Goal: Find specific page/section: Find specific page/section

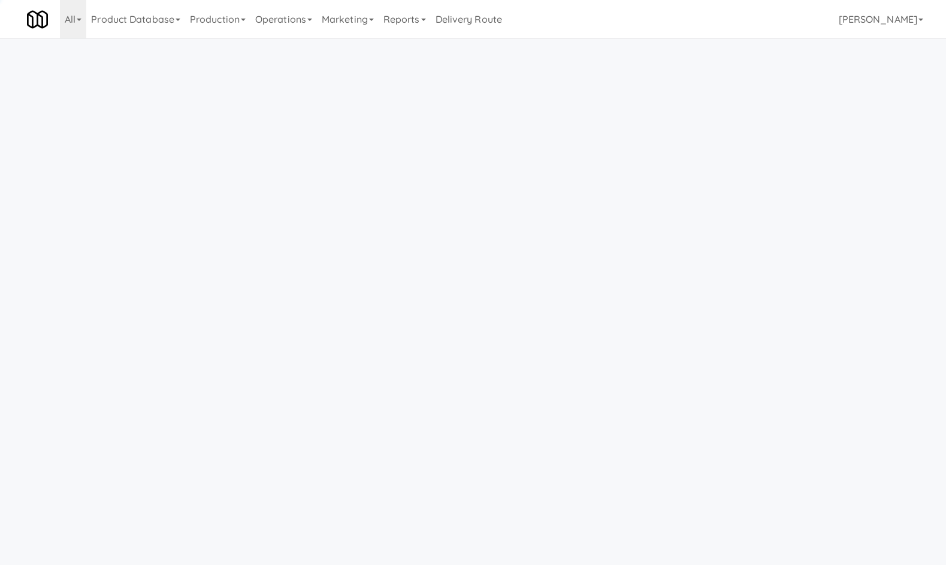
click at [291, 27] on link "Operations" at bounding box center [283, 19] width 66 height 38
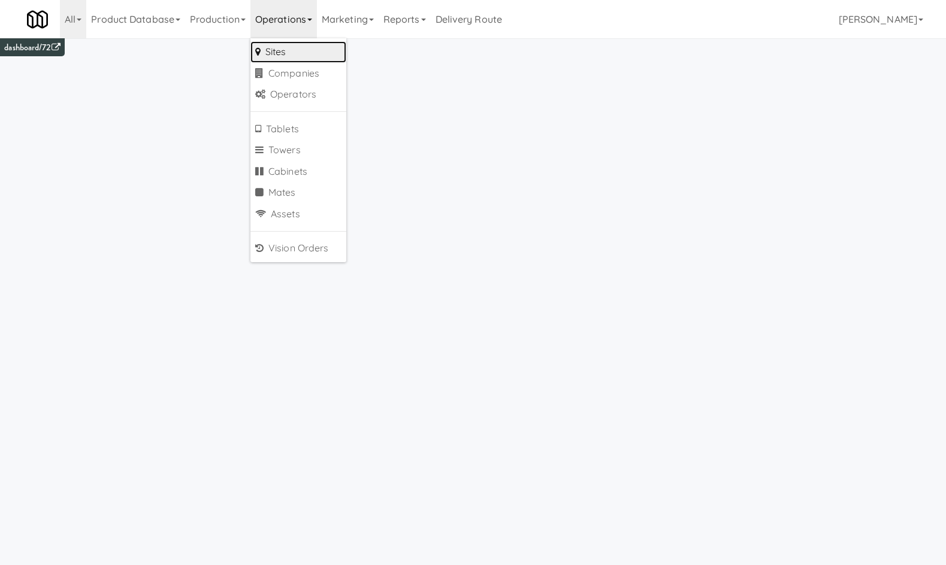
click at [300, 49] on link "Sites" at bounding box center [298, 52] width 96 height 22
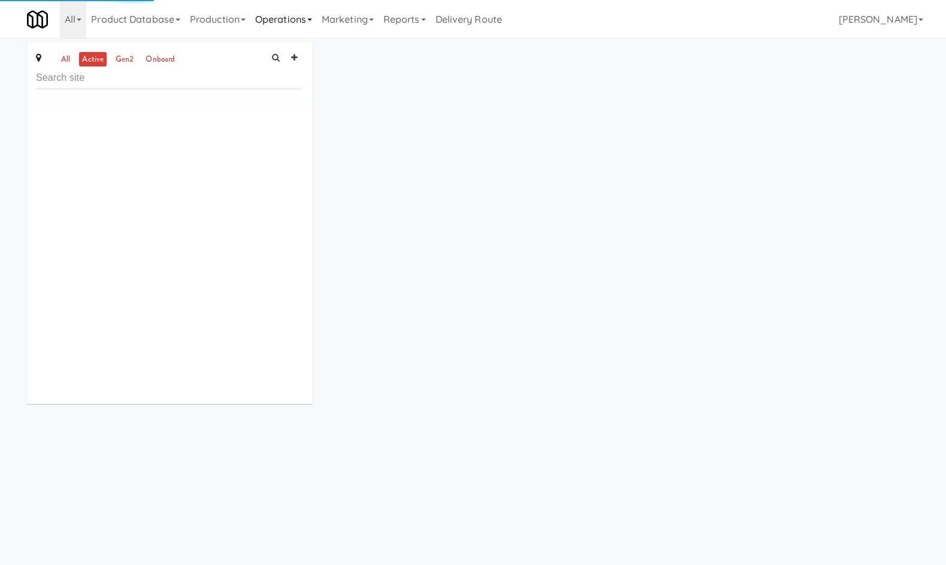
click at [285, 37] on link "Operations" at bounding box center [283, 19] width 66 height 38
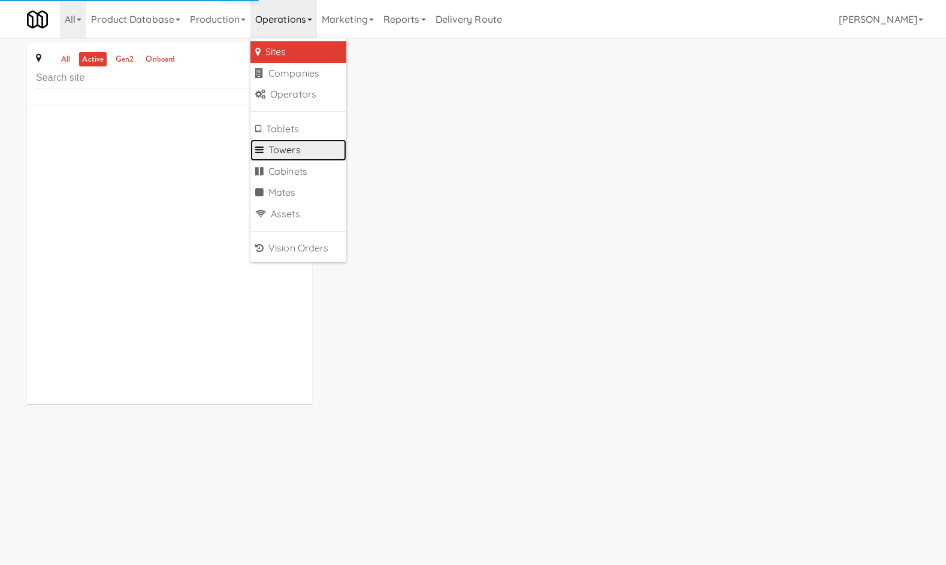
click at [319, 154] on link "Towers" at bounding box center [298, 151] width 96 height 22
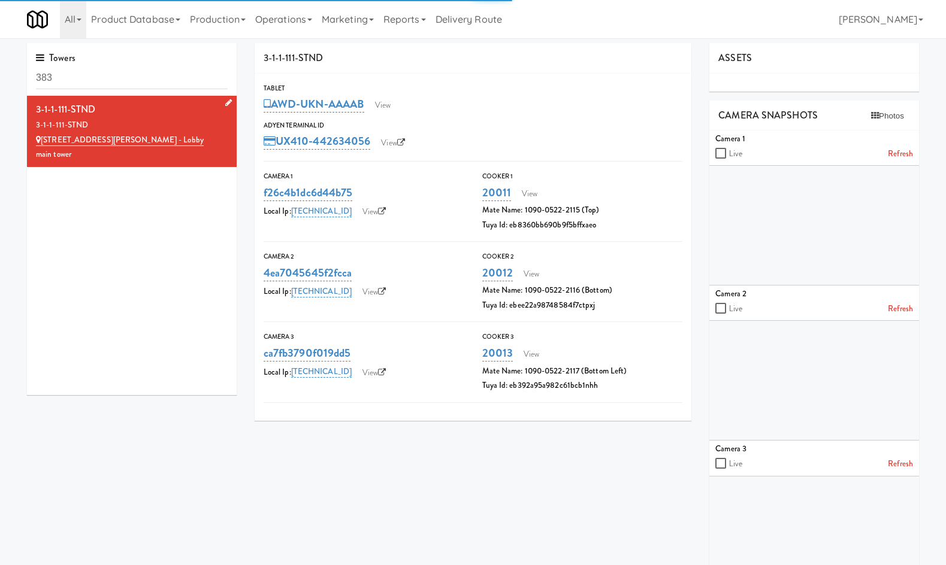
click at [184, 133] on div "[STREET_ADDRESS][PERSON_NAME] - Lobby" at bounding box center [132, 140] width 192 height 15
click at [377, 107] on link "View" at bounding box center [383, 105] width 28 height 18
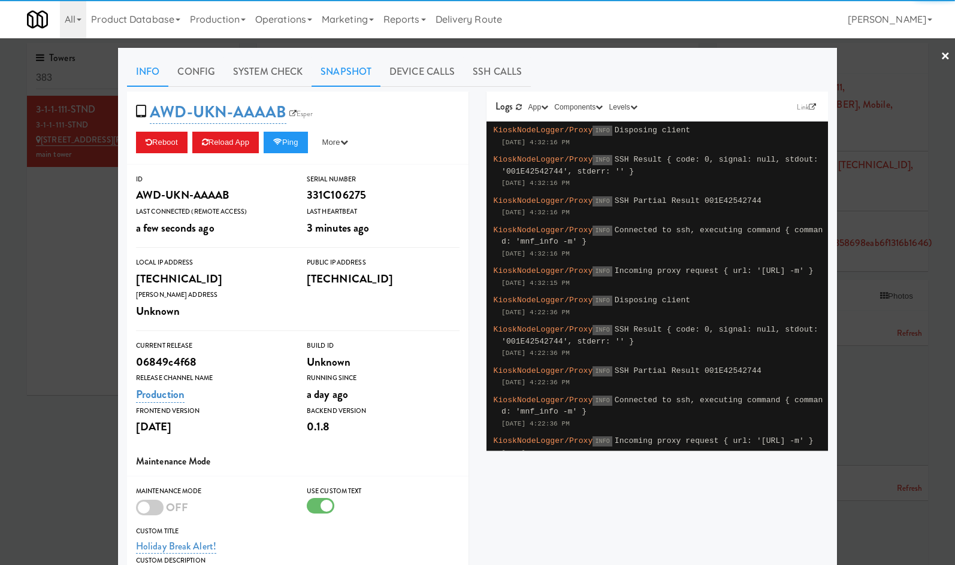
click at [331, 74] on link "Snapshot" at bounding box center [345, 72] width 69 height 30
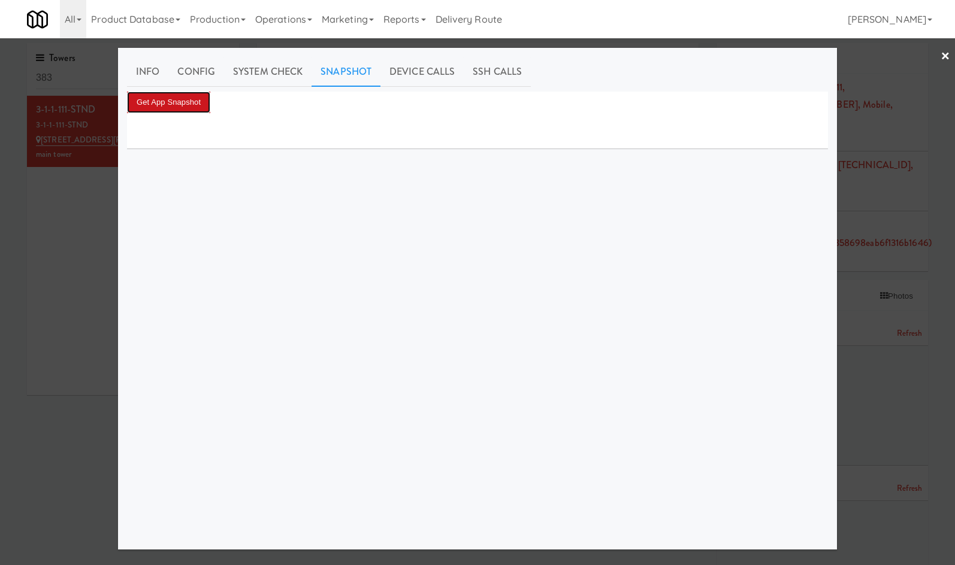
click at [195, 105] on button "Get App Snapshot" at bounding box center [168, 103] width 83 height 22
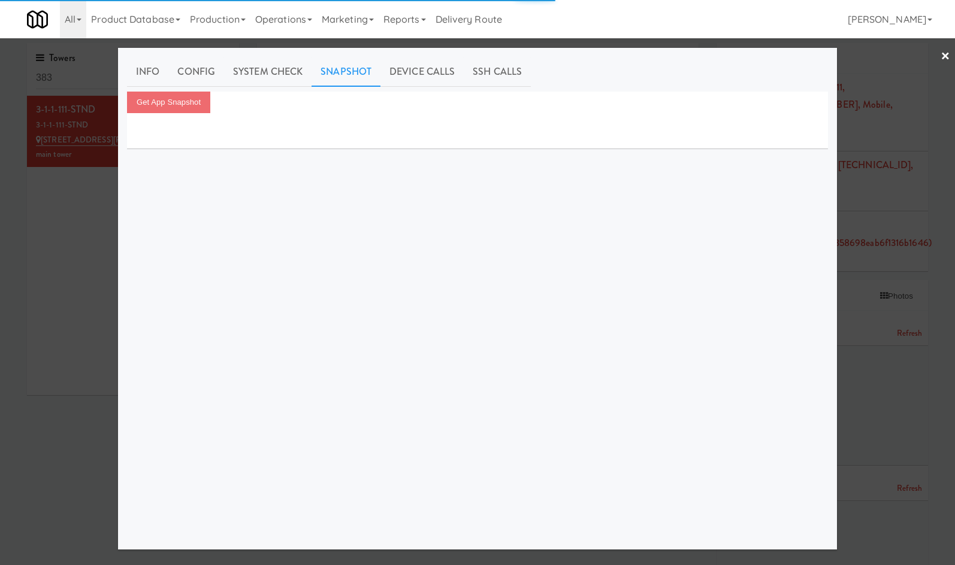
click at [79, 253] on div at bounding box center [477, 282] width 955 height 565
